Goal: Task Accomplishment & Management: Manage account settings

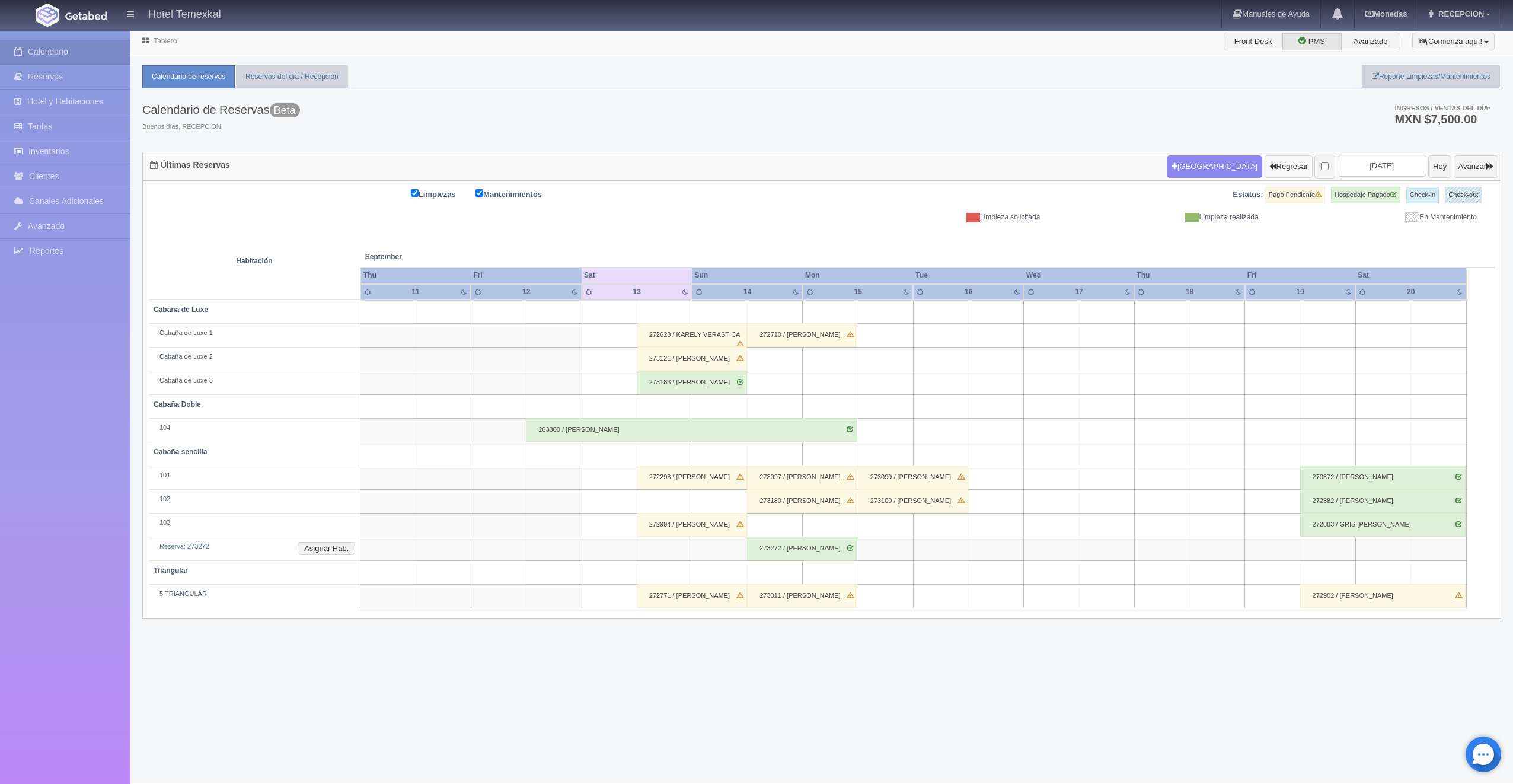
click at [1265, 168] on button "Regresar" at bounding box center [1289, 166] width 48 height 23
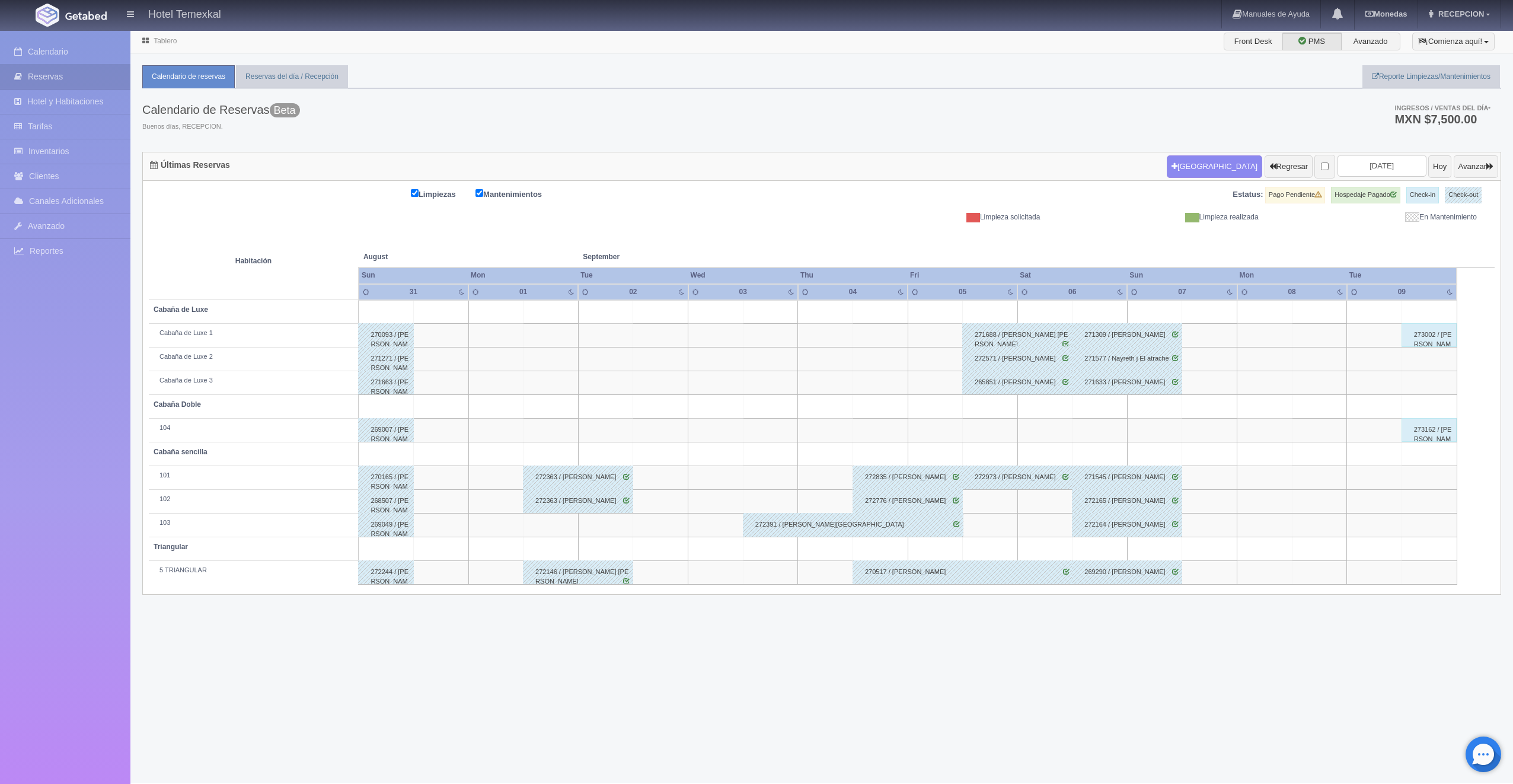
click at [1426, 323] on div "273002 / MICHELLE ROBLEDO" at bounding box center [1429, 335] width 55 height 24
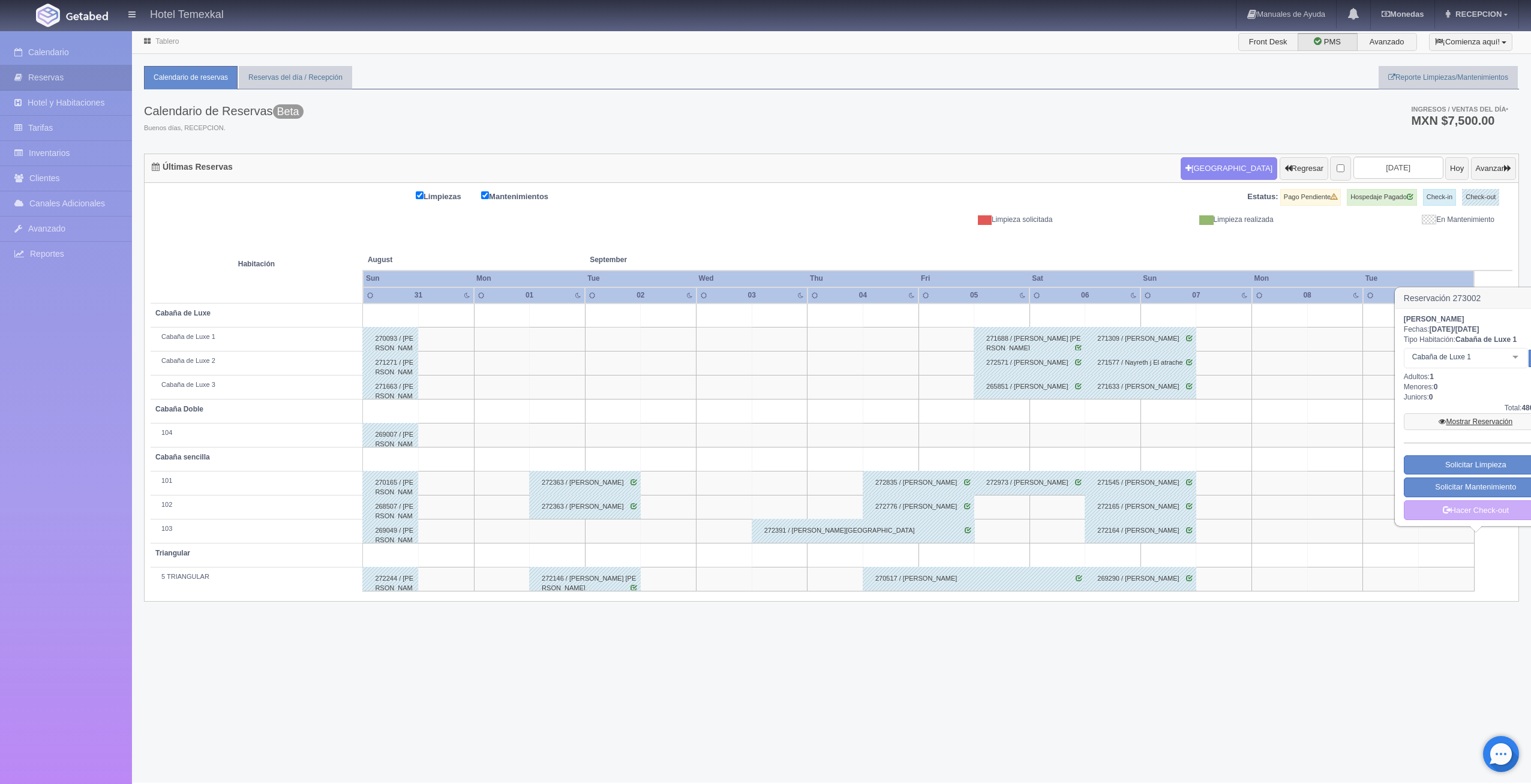
click at [1442, 423] on icon at bounding box center [1442, 422] width 7 height 7
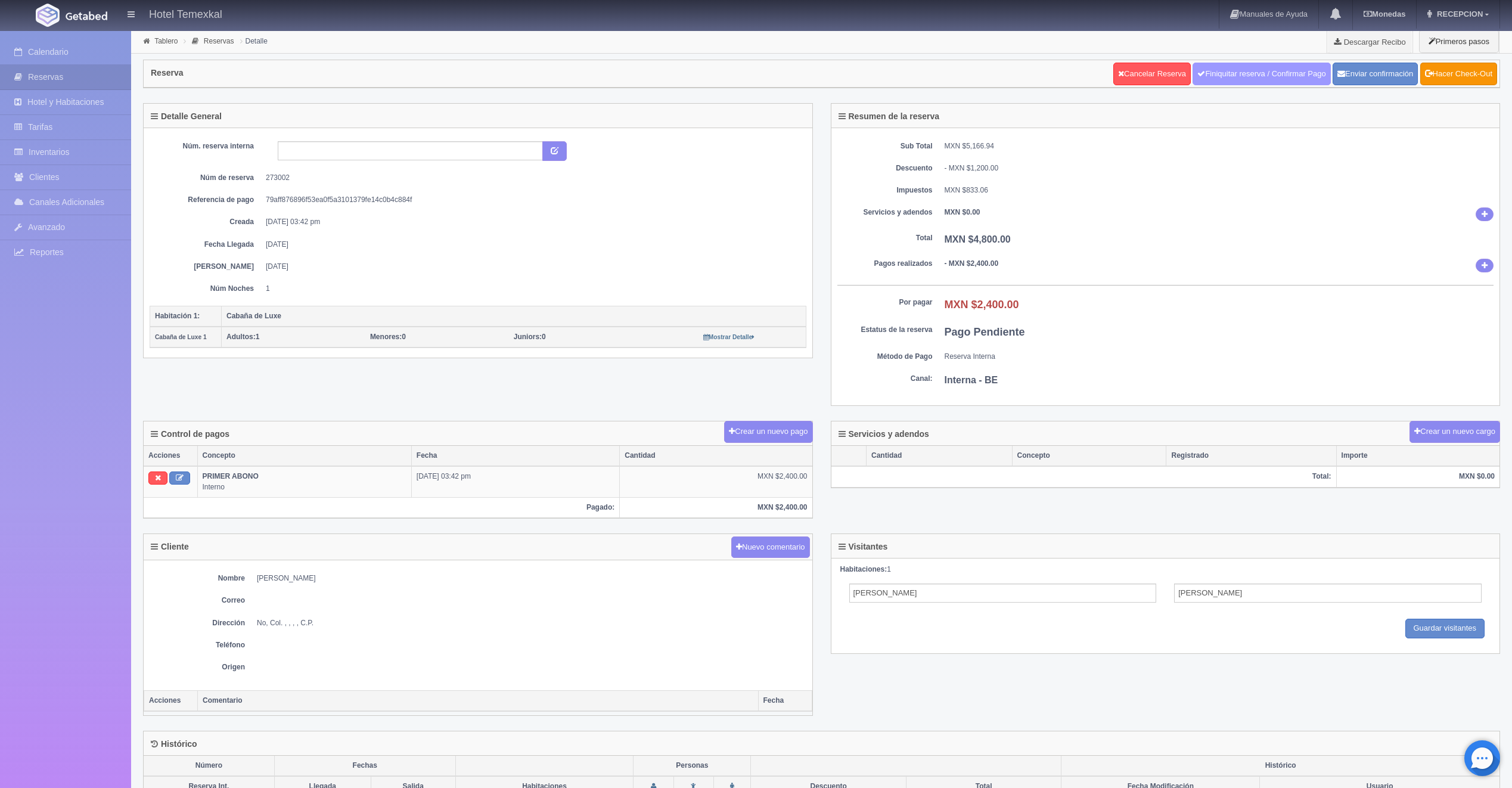
click at [1258, 78] on link "Finiquitar reserva / Confirmar Pago" at bounding box center [1261, 73] width 138 height 23
click at [1439, 72] on link "Hacer Check-Out" at bounding box center [1459, 73] width 77 height 23
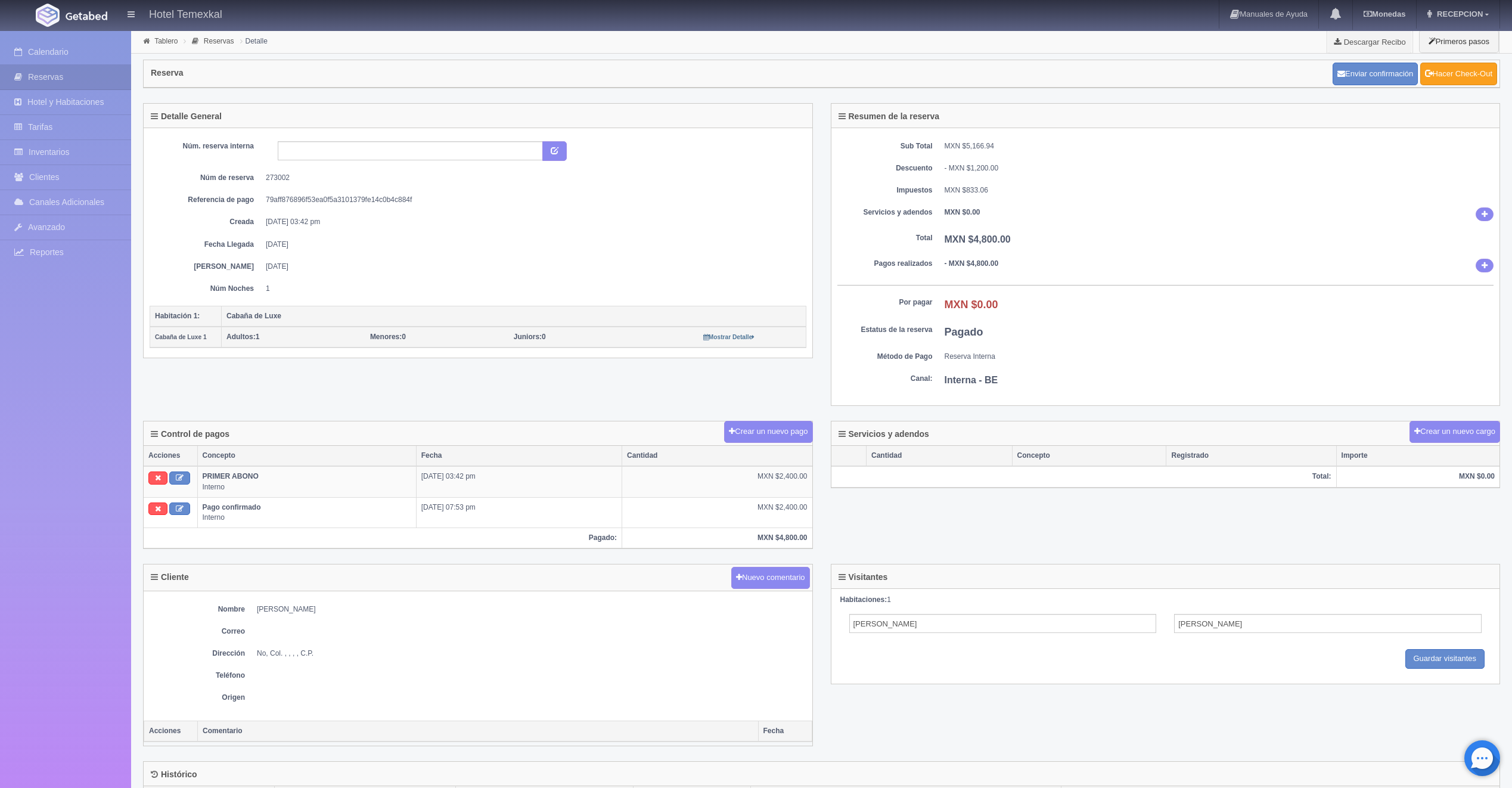
click at [1456, 78] on link "Hacer Check-Out" at bounding box center [1459, 73] width 77 height 23
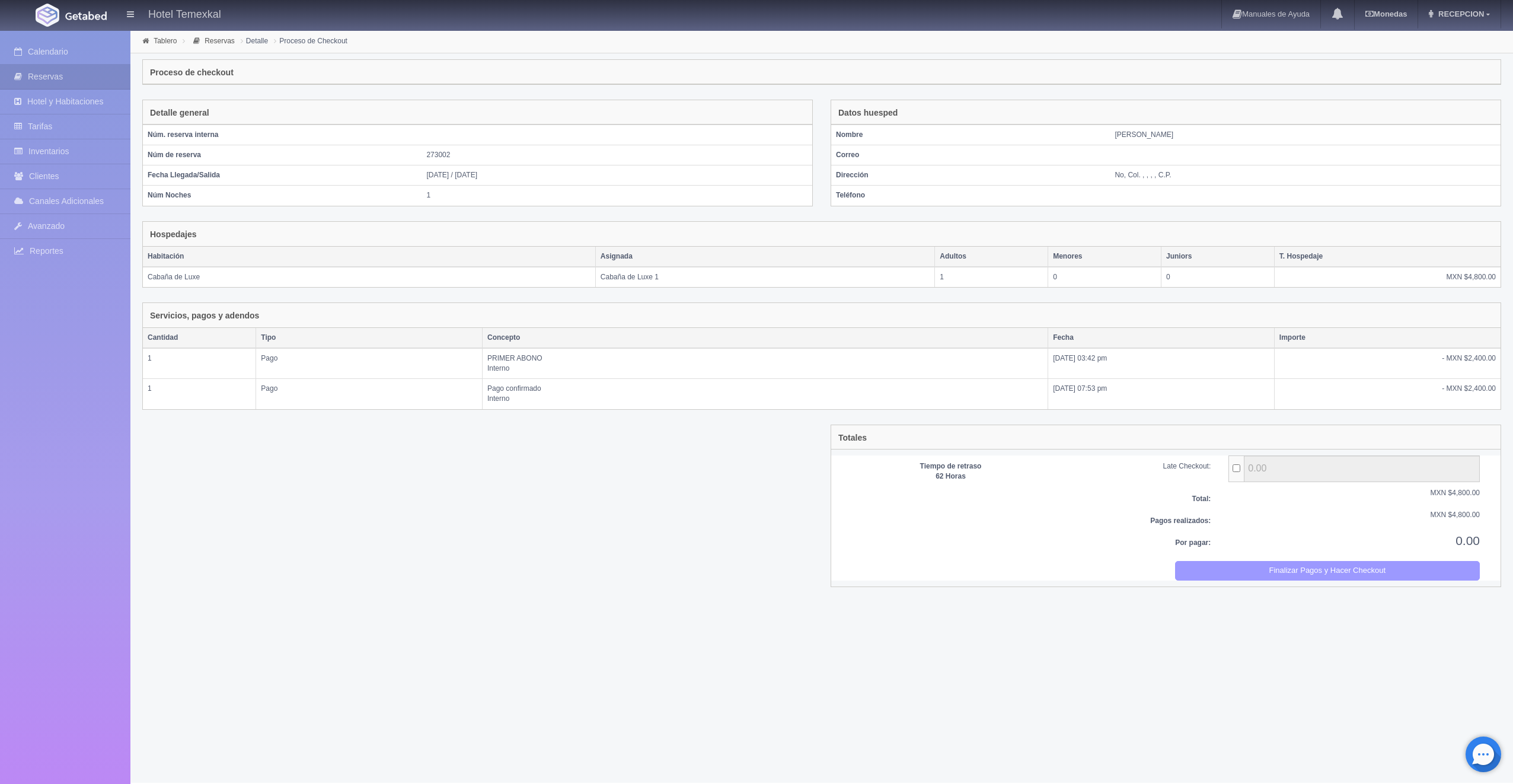
click at [1240, 563] on button "Finalizar Pagos y Hacer Checkout" at bounding box center [1328, 571] width 305 height 19
